Goal: Register for event/course

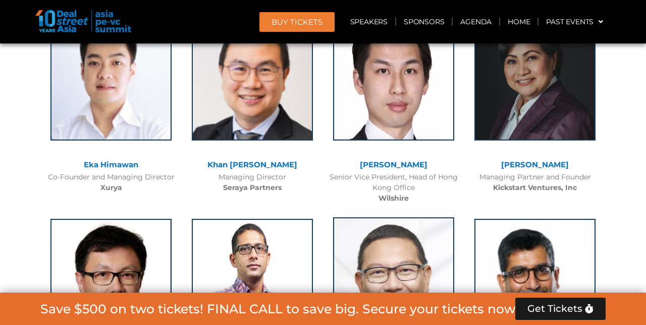
scroll to position [2460, 0]
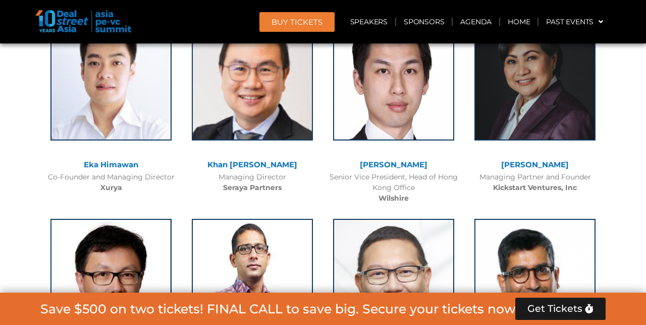
click at [523, 159] on link "[PERSON_NAME]" at bounding box center [535, 164] width 68 height 10
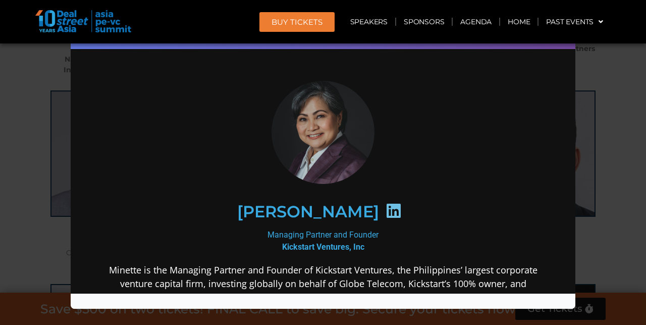
scroll to position [2189, 0]
click at [631, 70] on div "Speaker Profile ×" at bounding box center [323, 162] width 646 height 325
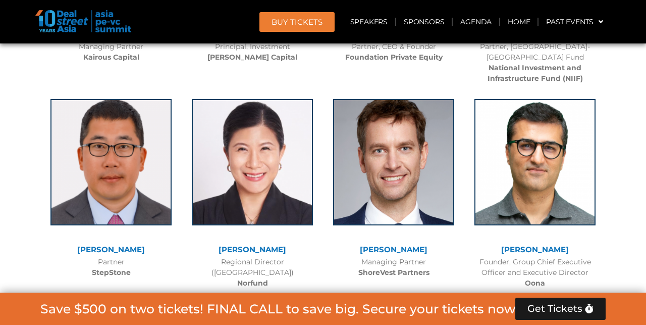
scroll to position [4871, 0]
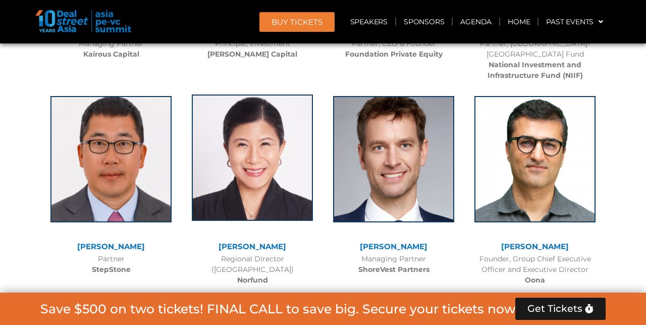
click at [253, 102] on img at bounding box center [252, 157] width 121 height 126
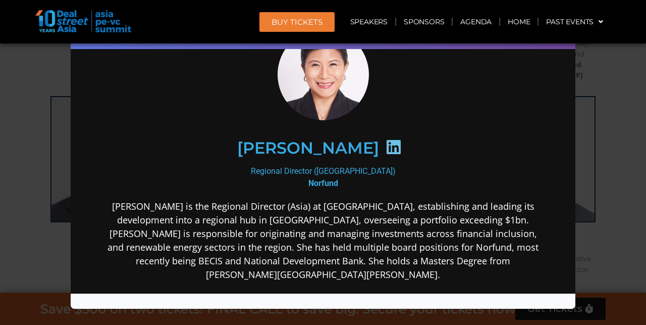
scroll to position [33, 0]
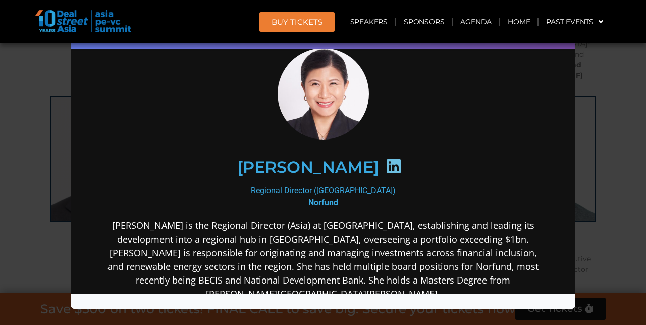
click at [610, 206] on div "Speaker Profile ×" at bounding box center [323, 162] width 646 height 325
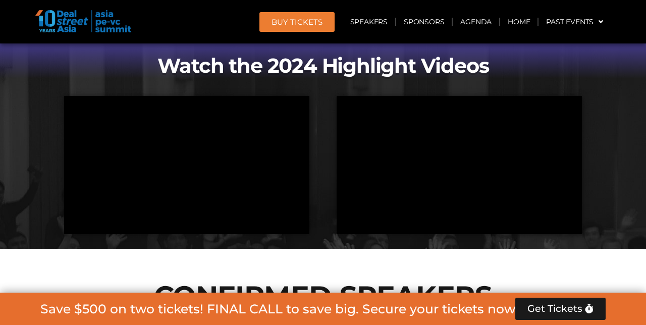
scroll to position [871, 0]
